Goal: Task Accomplishment & Management: Use online tool/utility

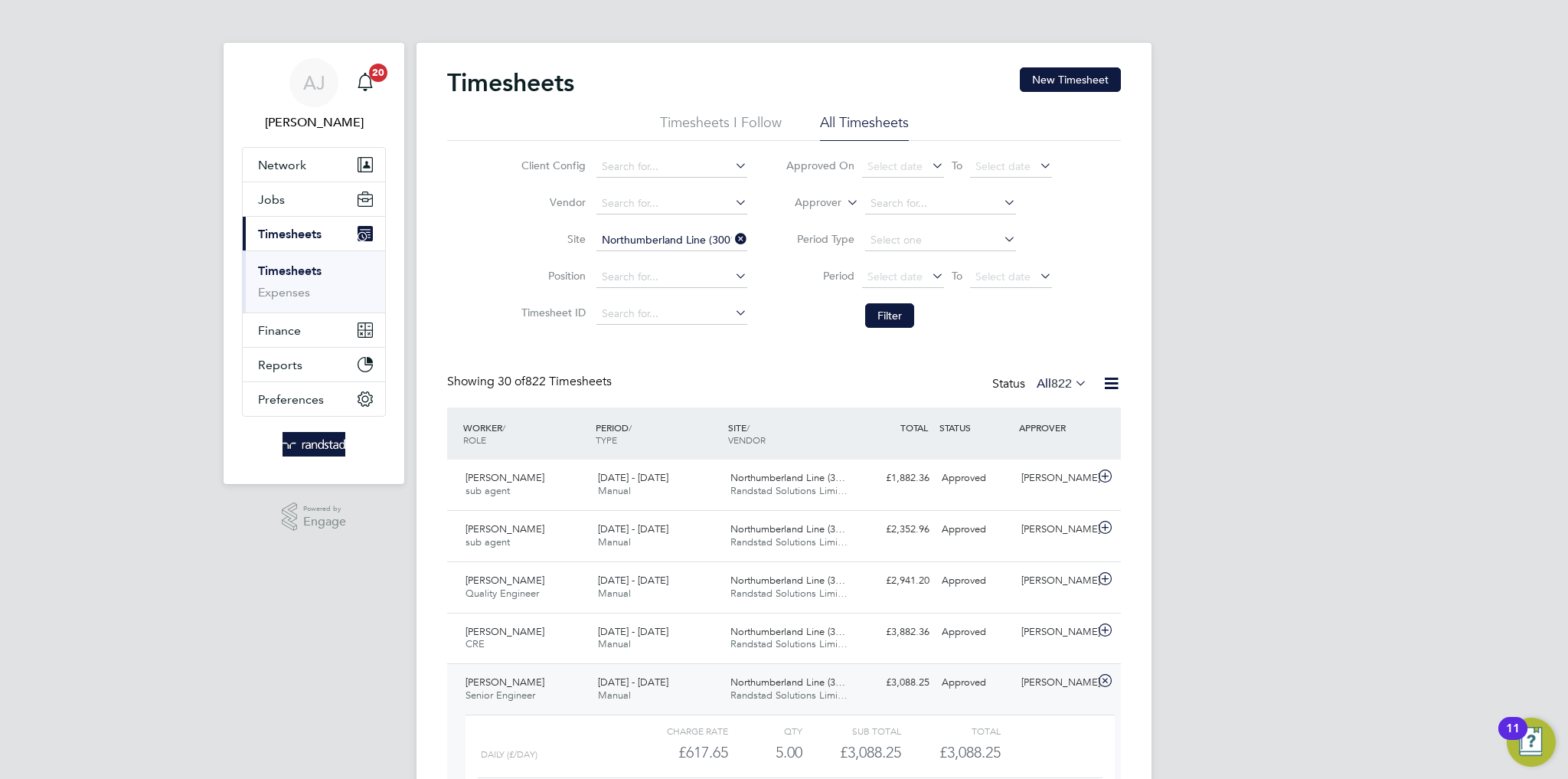
click at [290, 235] on span "Timesheets" at bounding box center [290, 234] width 64 height 15
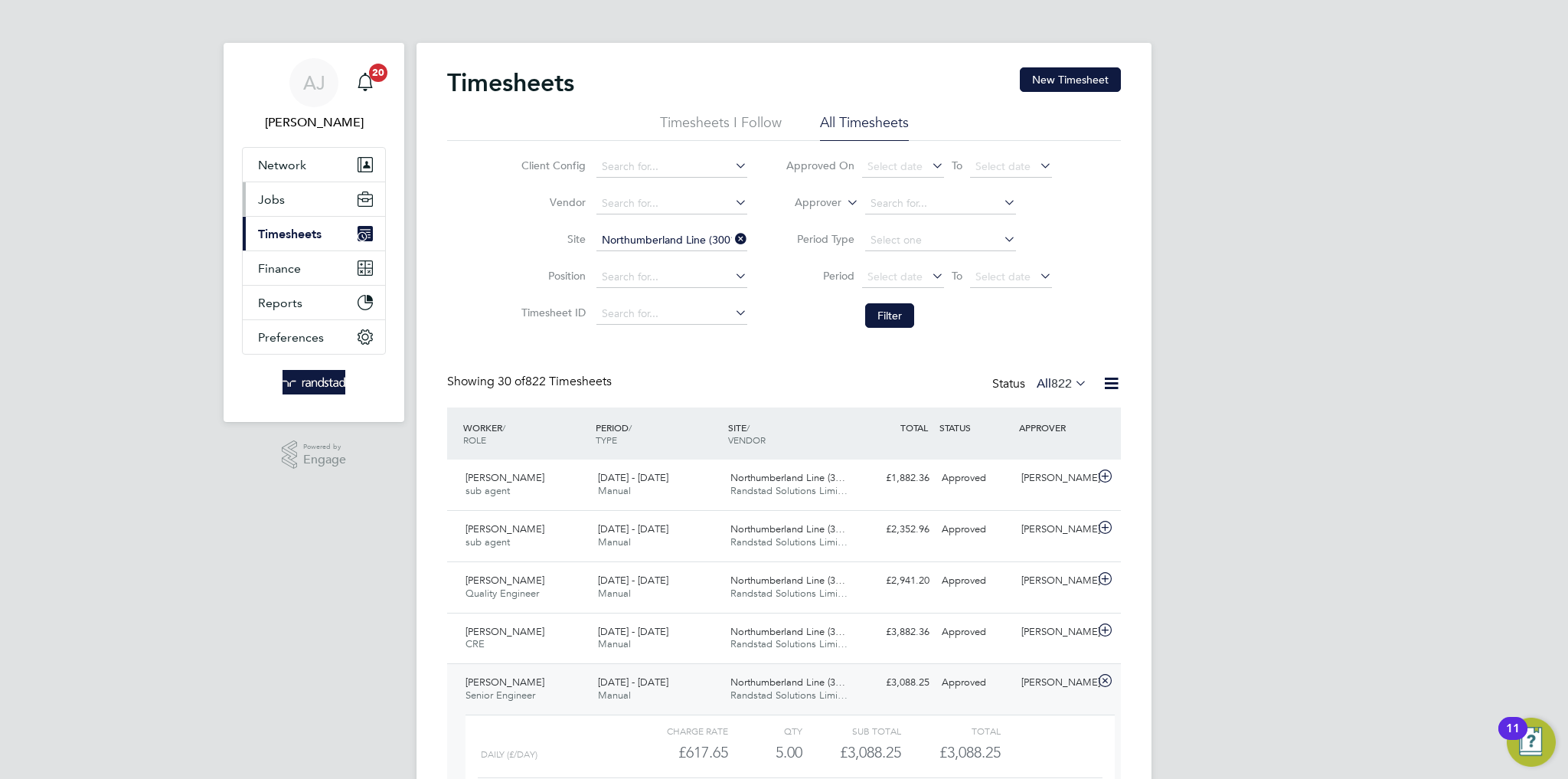
click at [279, 203] on span "Jobs" at bounding box center [272, 199] width 27 height 15
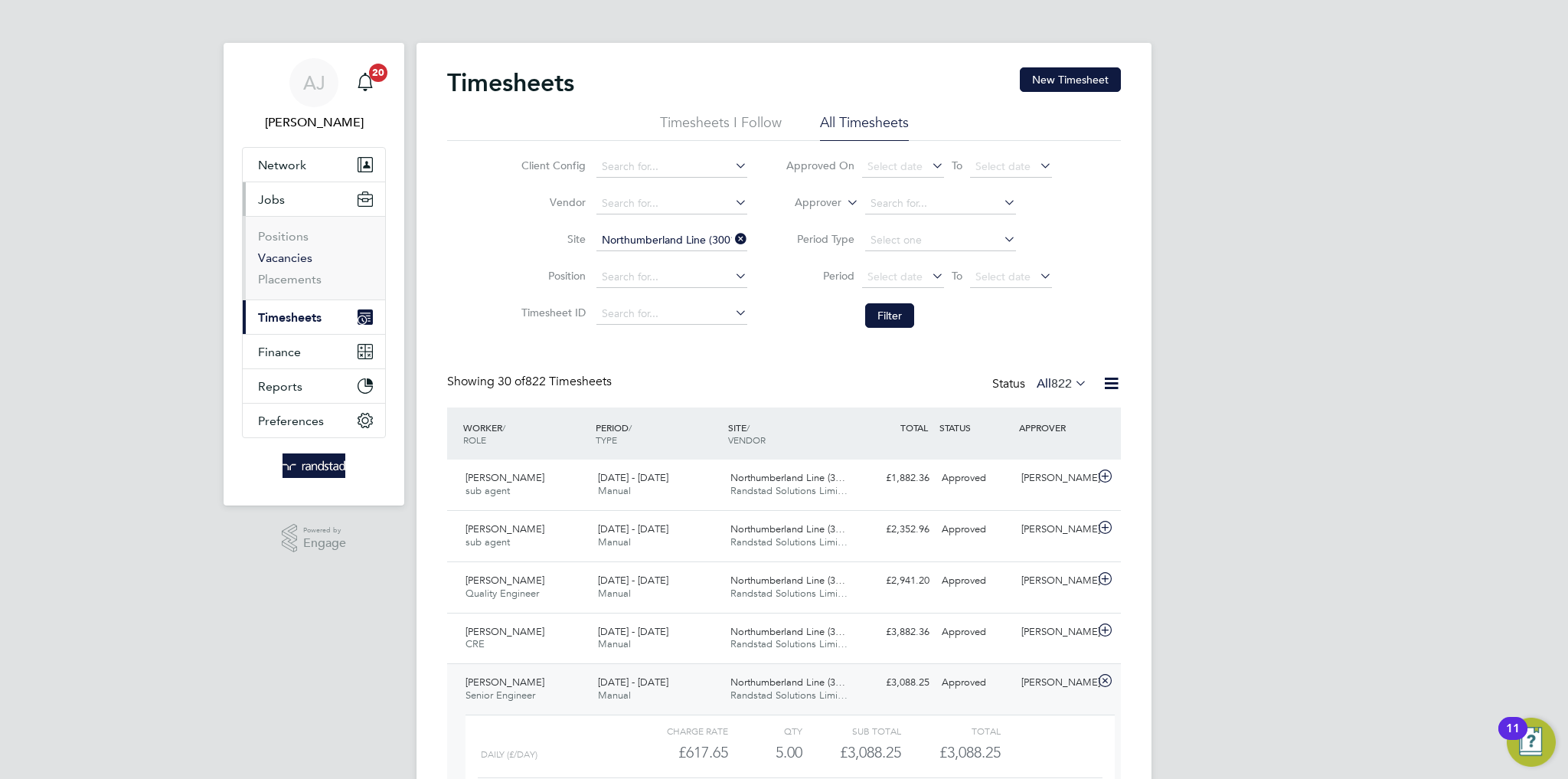
click at [292, 254] on link "Vacancies" at bounding box center [285, 258] width 54 height 15
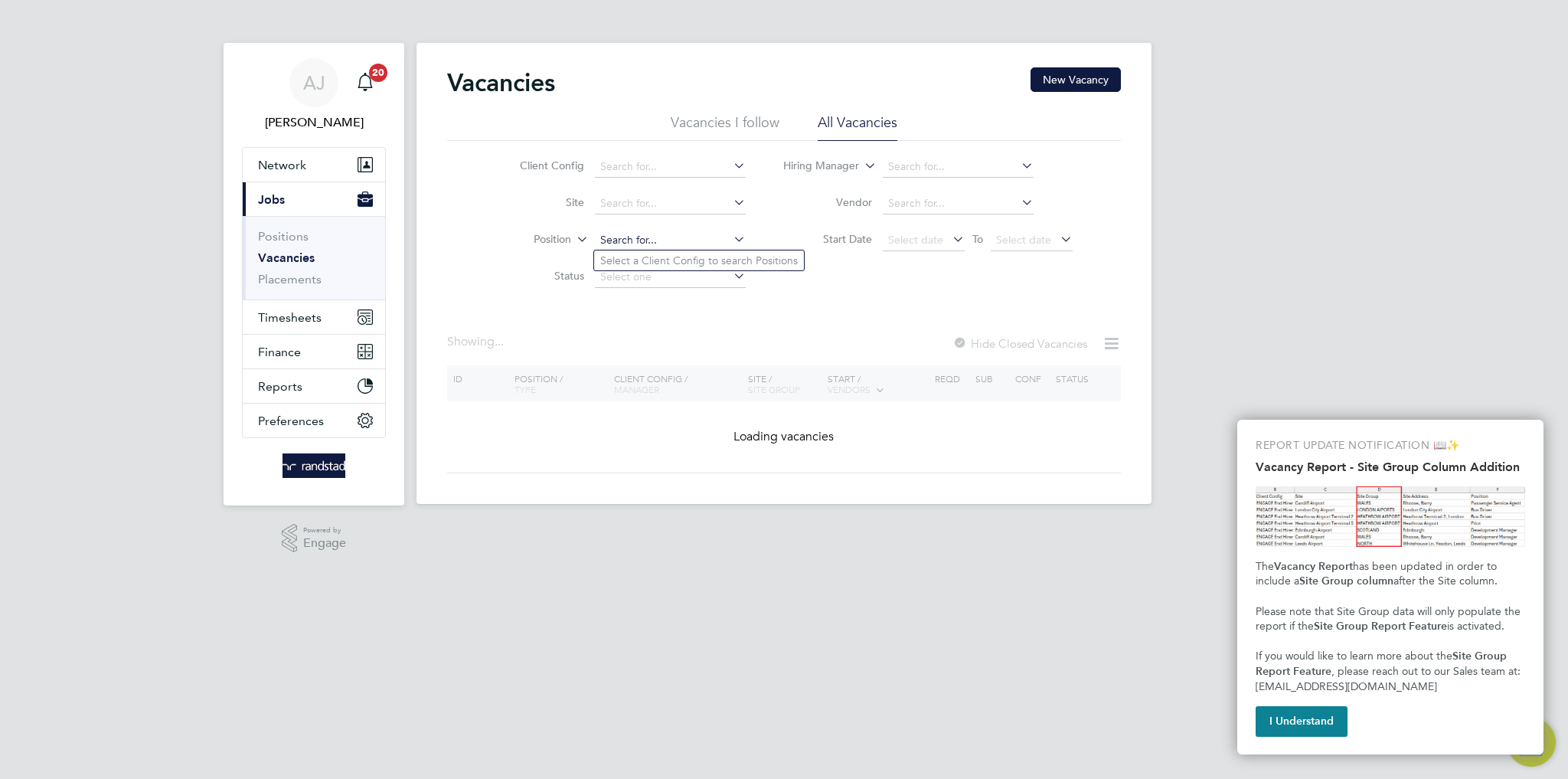
click at [640, 242] on input at bounding box center [671, 240] width 151 height 22
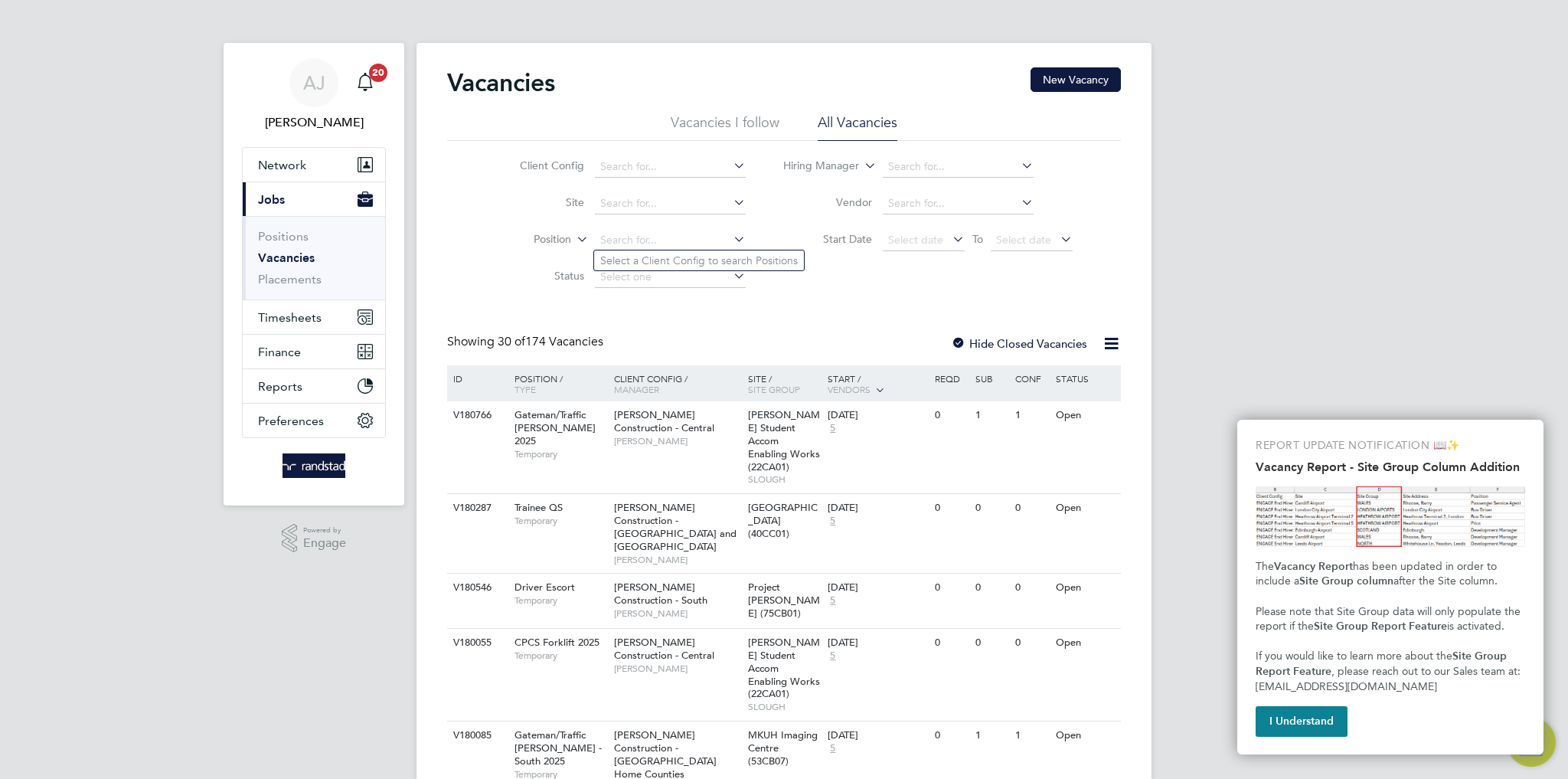
click at [1328, 718] on button "I Understand" at bounding box center [1301, 721] width 92 height 31
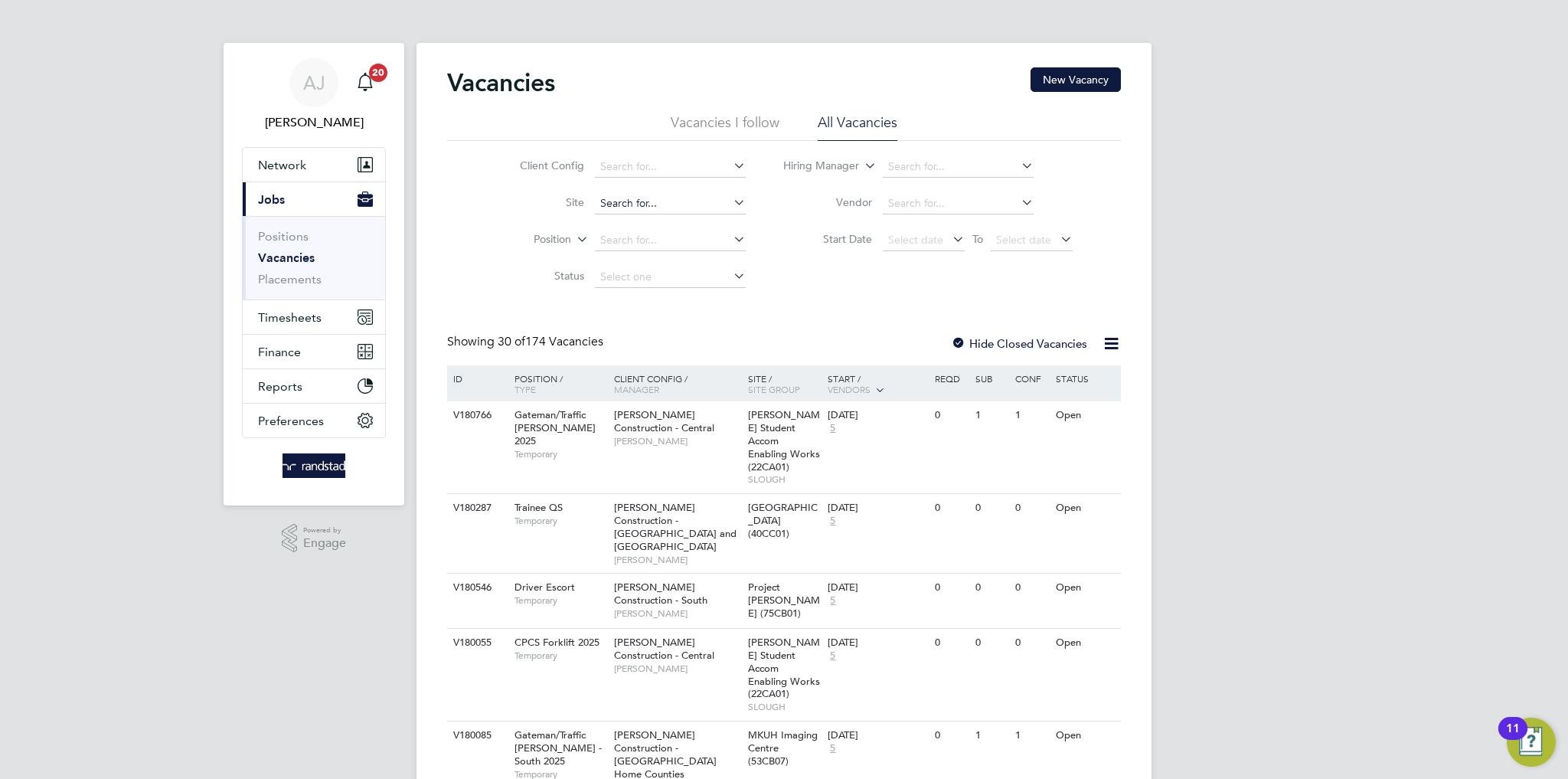
click at [640, 203] on input at bounding box center [671, 203] width 151 height 22
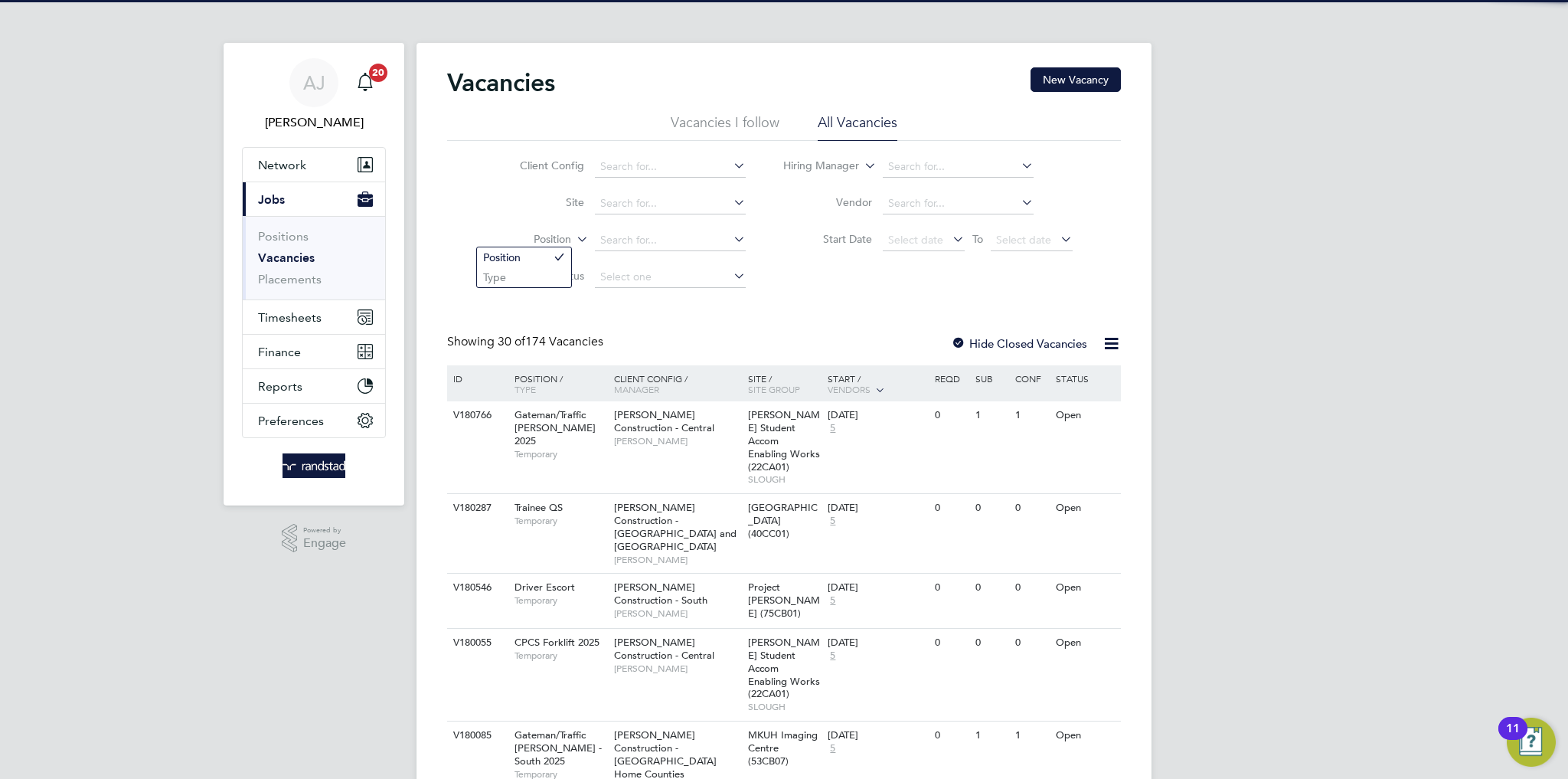
click at [526, 234] on label "Position" at bounding box center [526, 240] width 88 height 16
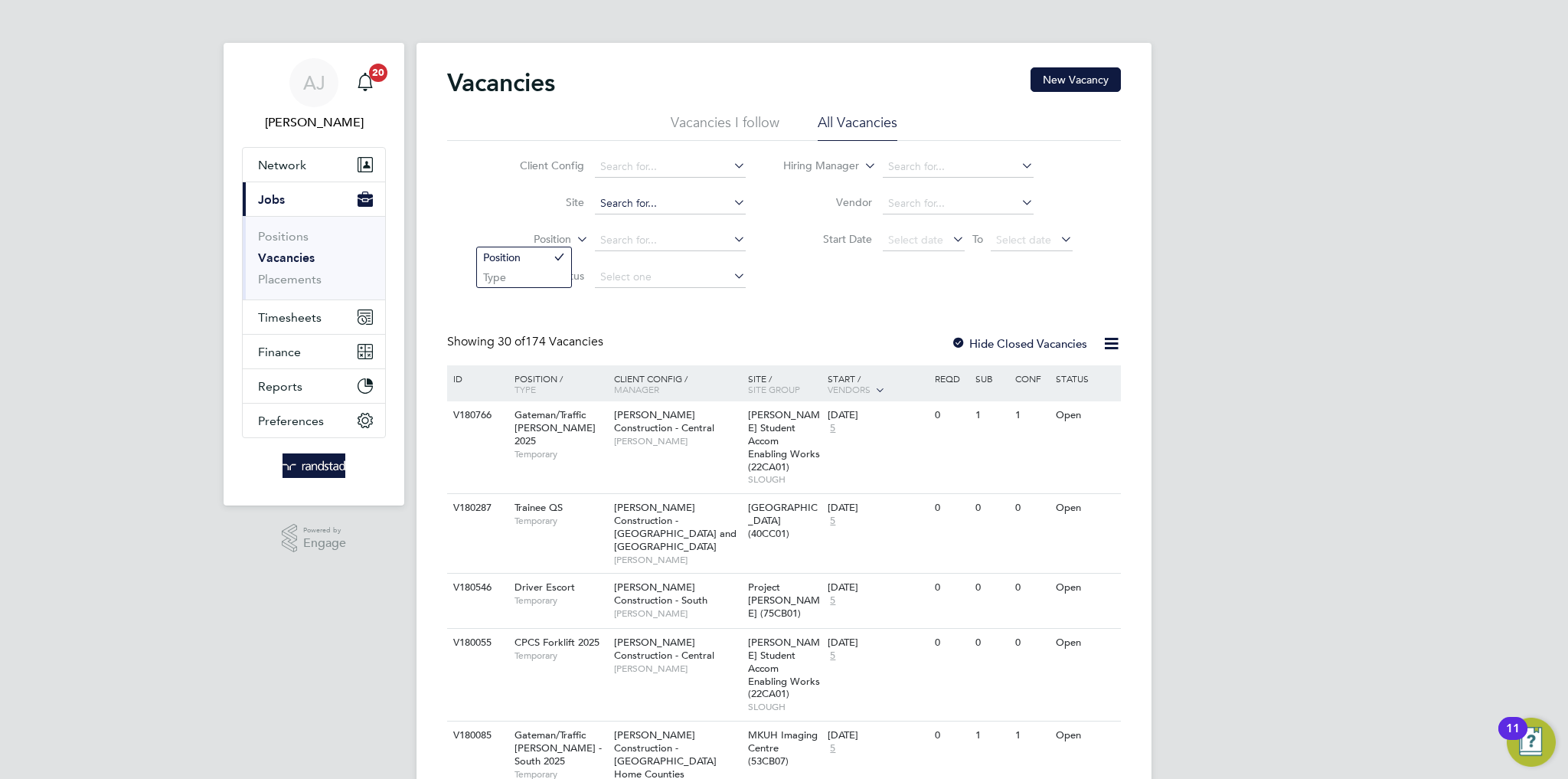
click at [615, 204] on input at bounding box center [671, 203] width 151 height 22
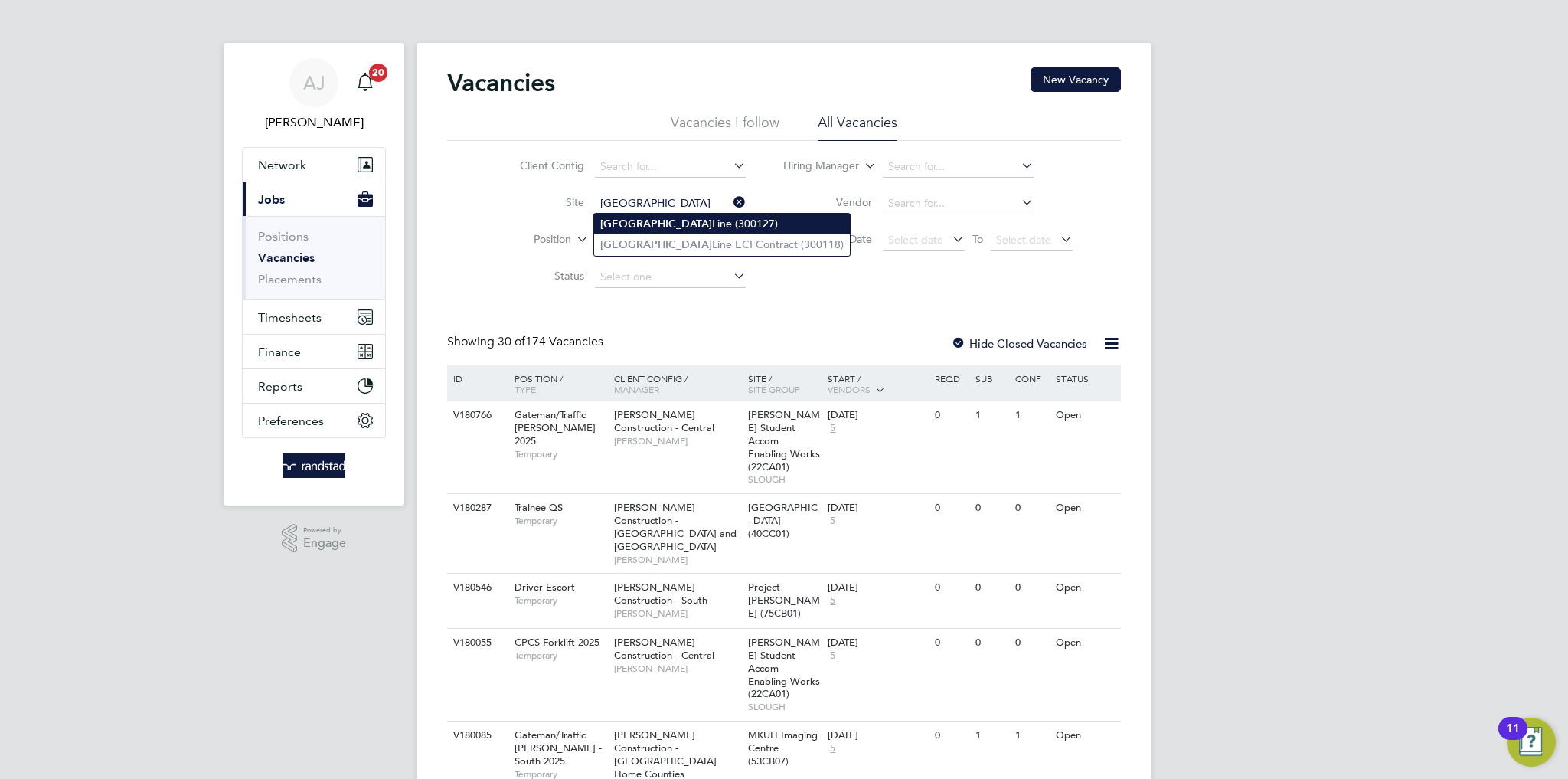
type input "Northumberland Line (300127)"
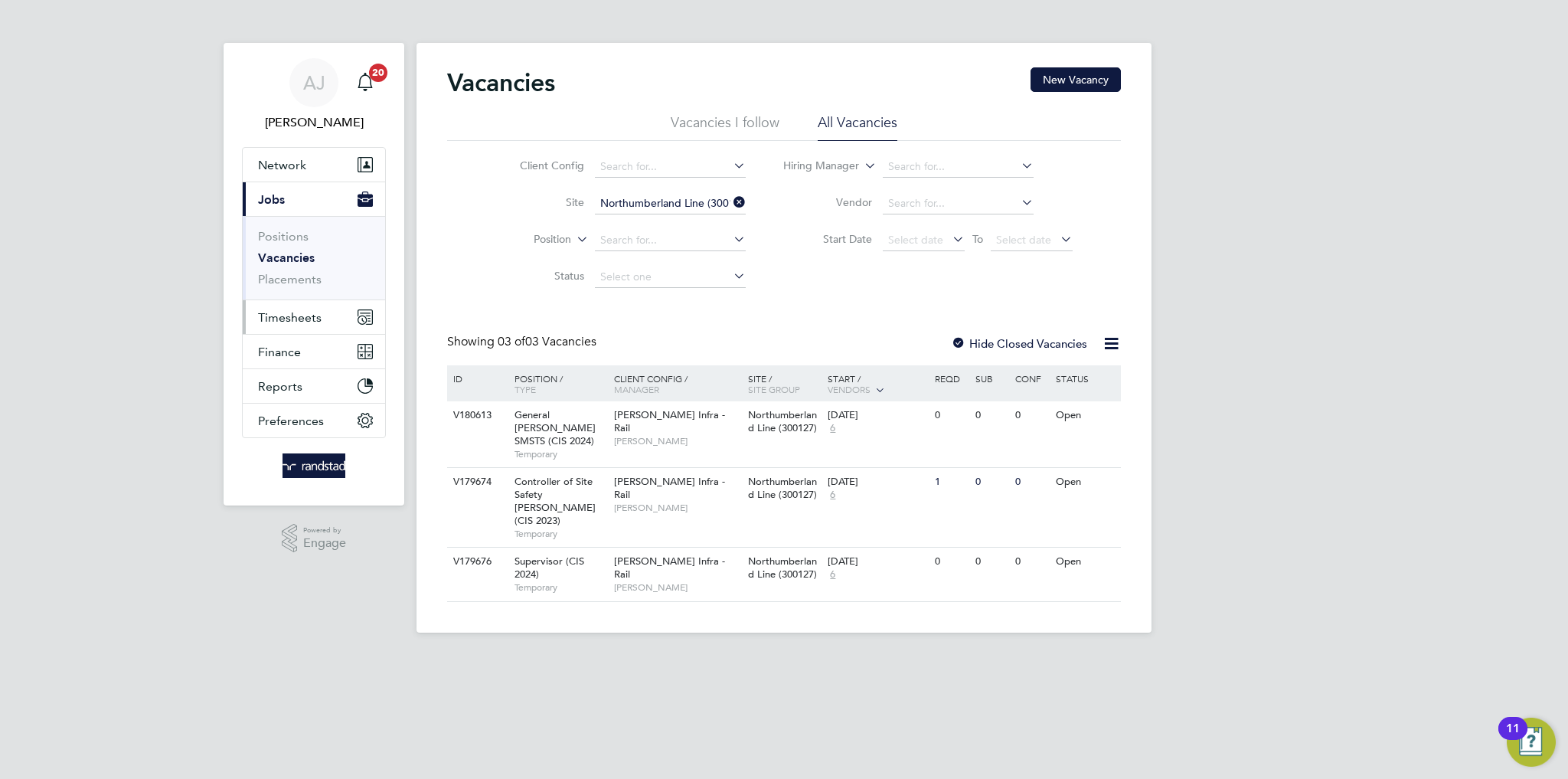
click at [299, 320] on span "Timesheets" at bounding box center [290, 317] width 64 height 15
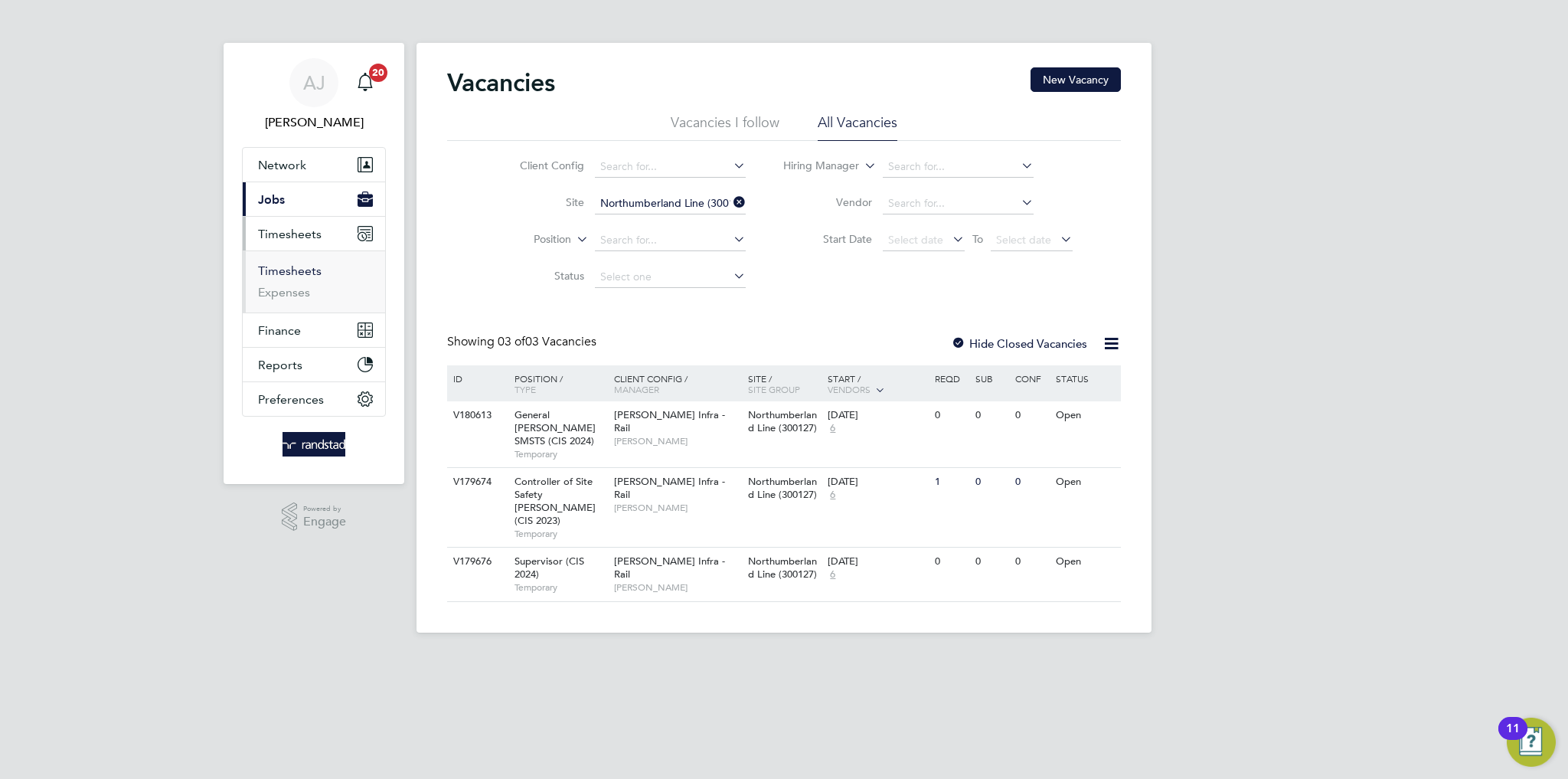
click at [285, 272] on link "Timesheets" at bounding box center [290, 271] width 64 height 15
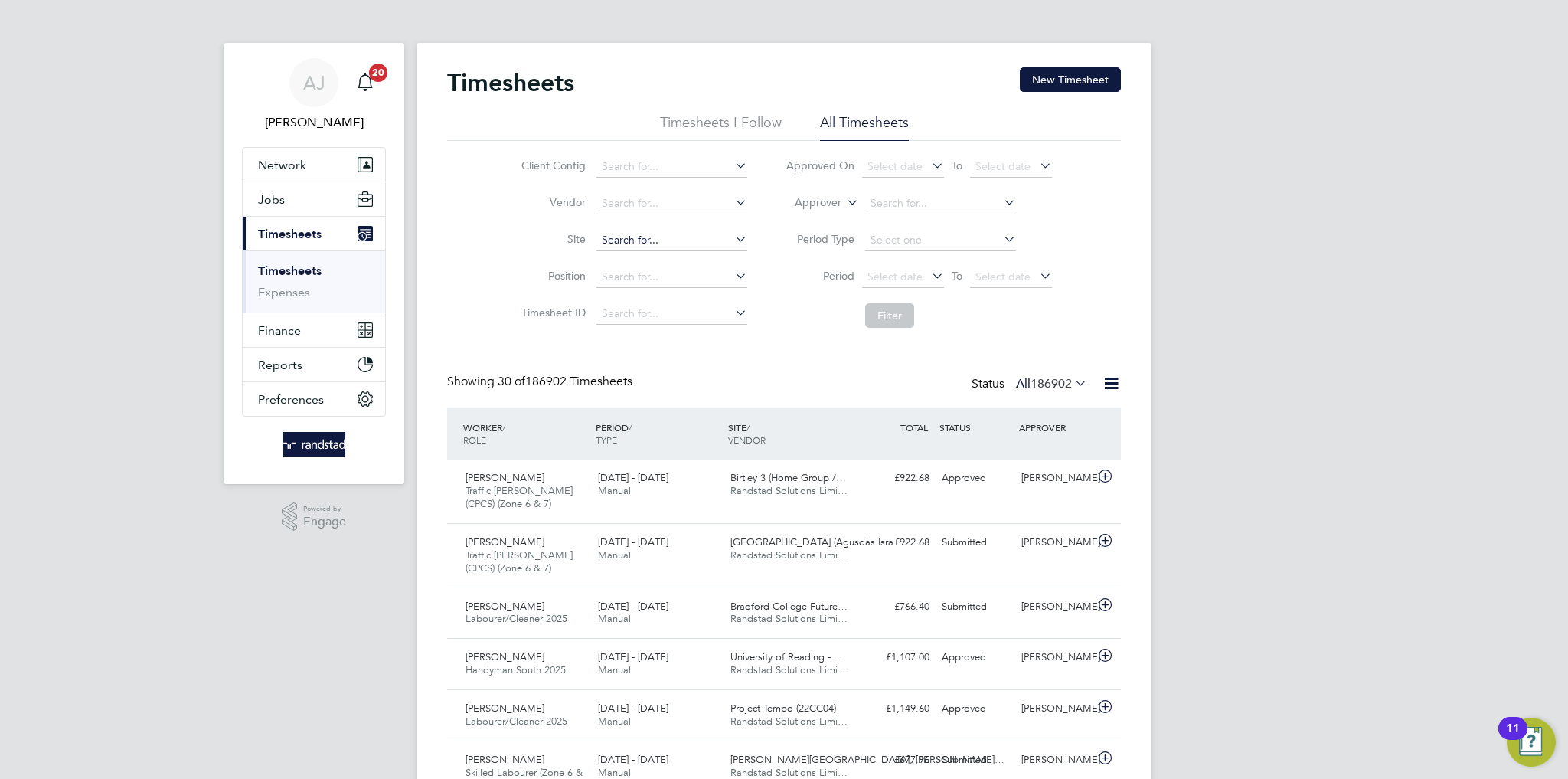
click at [610, 238] on input at bounding box center [671, 240] width 151 height 22
type input "Northumberland Line (300127)"
click at [880, 321] on button "Filter" at bounding box center [890, 315] width 49 height 24
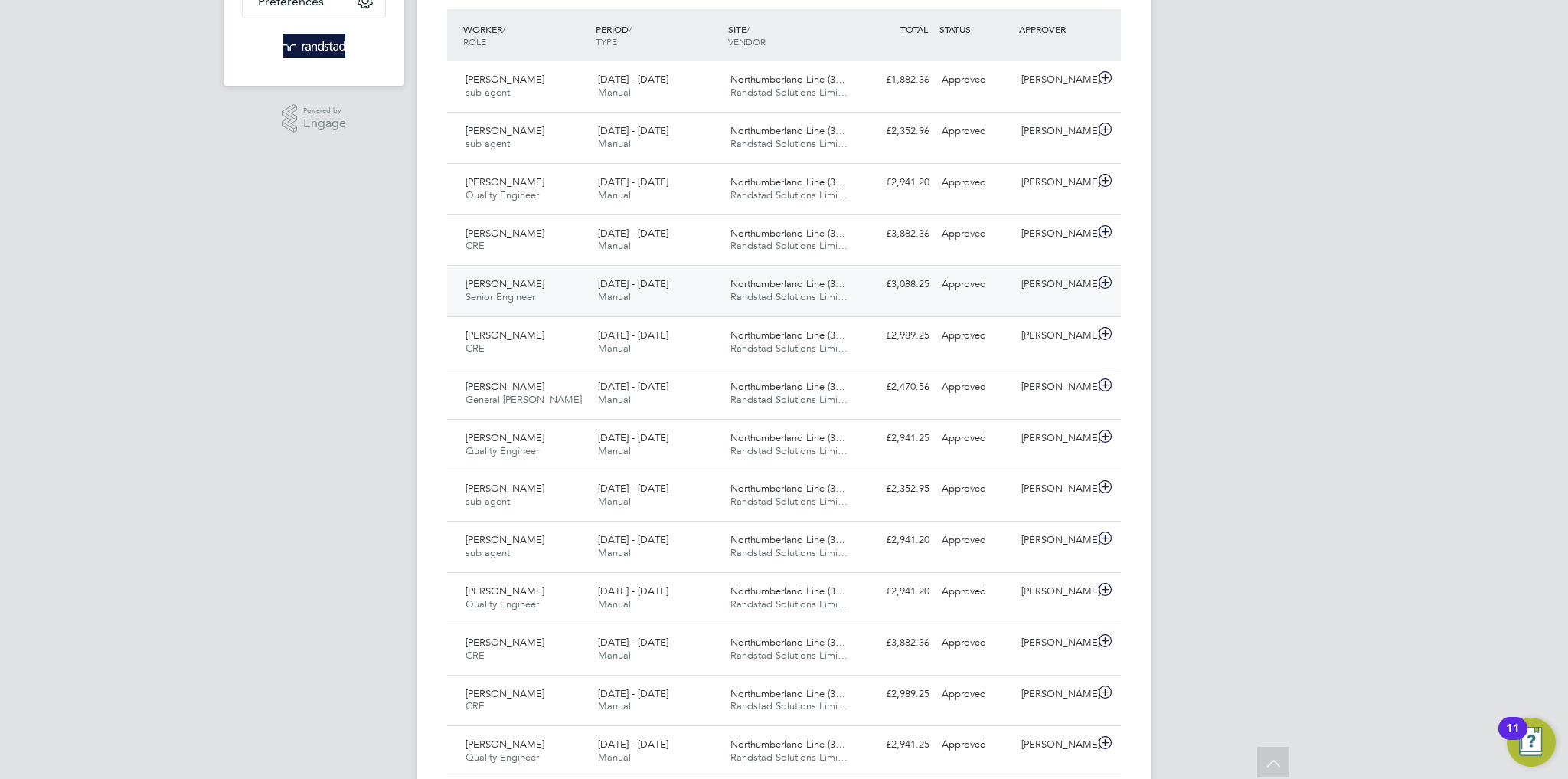
click at [581, 300] on div "[PERSON_NAME] Senior Engineer [DATE] - [DATE]" at bounding box center [526, 291] width 133 height 38
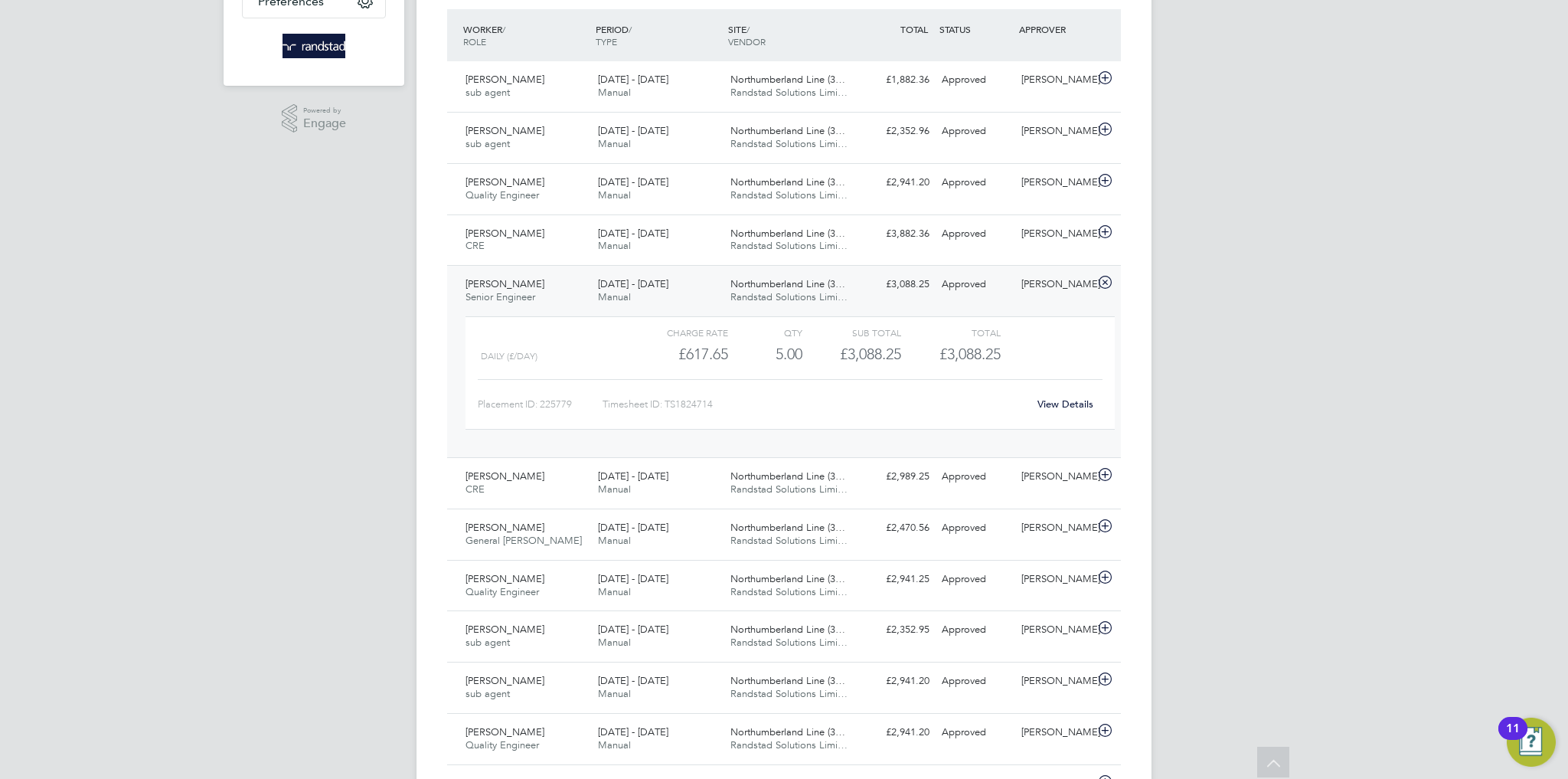
click at [581, 300] on div "[PERSON_NAME] Senior Engineer [DATE] - [DATE]" at bounding box center [526, 291] width 133 height 38
